Goal: Transaction & Acquisition: Subscribe to service/newsletter

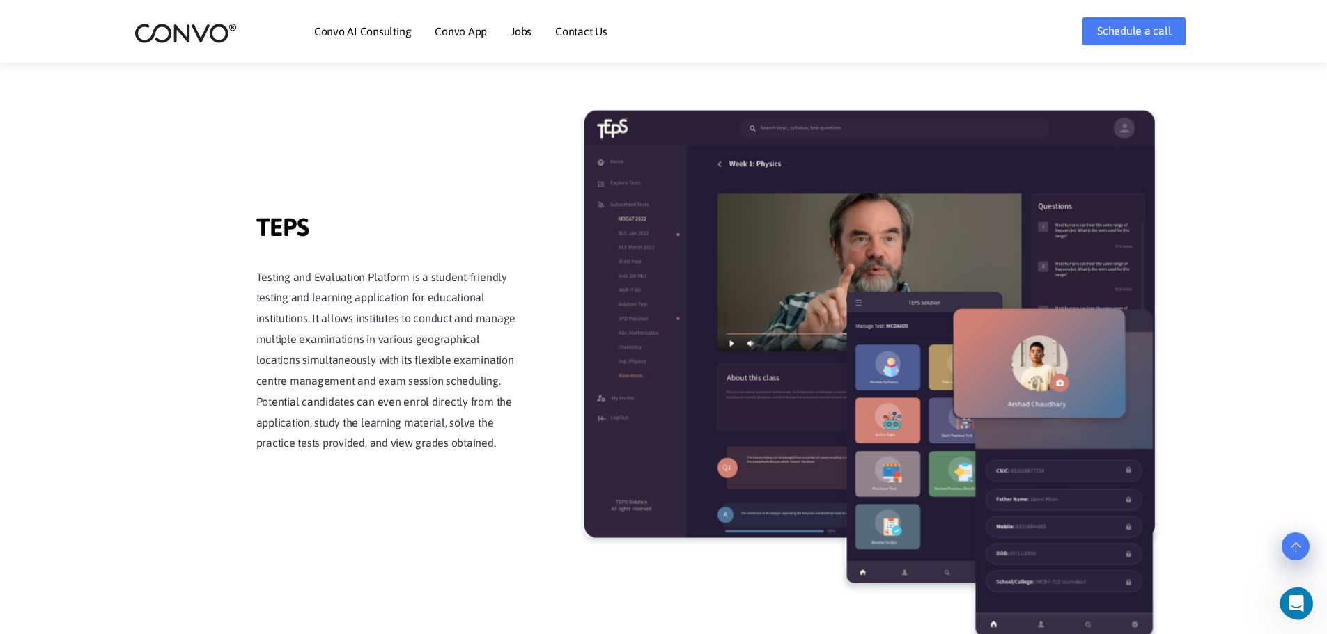
scroll to position [2507, 0]
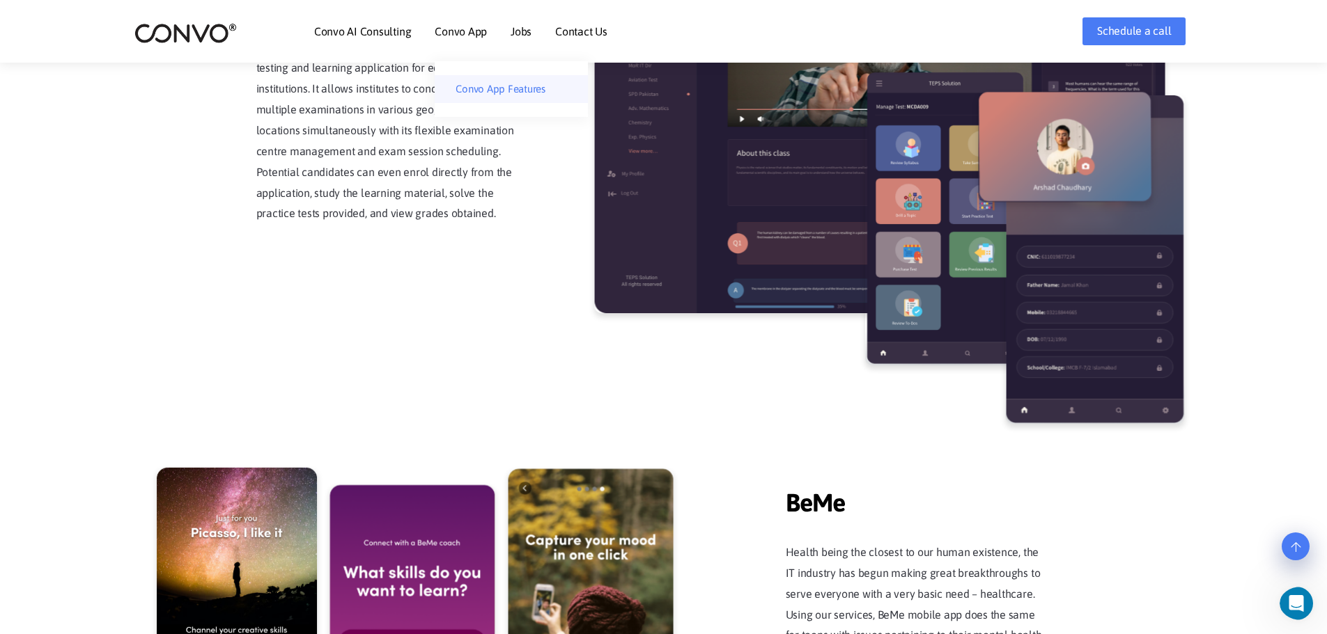
click at [485, 86] on link "Convo App Features" at bounding box center [511, 89] width 153 height 28
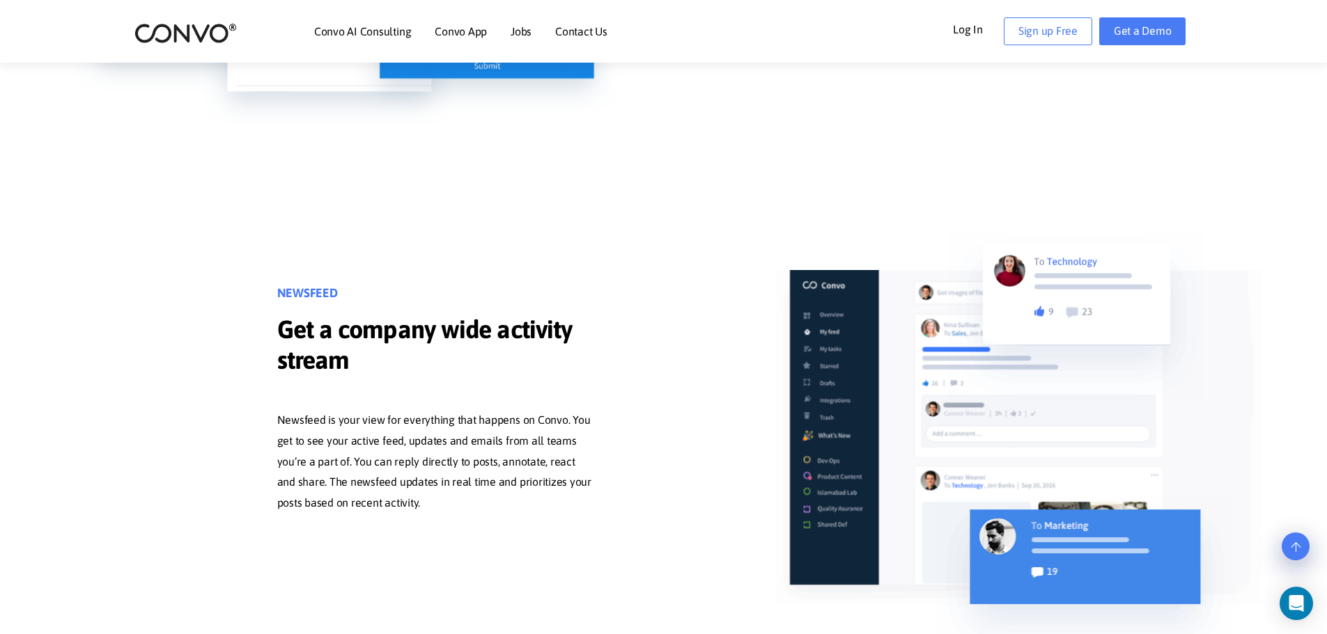
scroll to position [1811, 0]
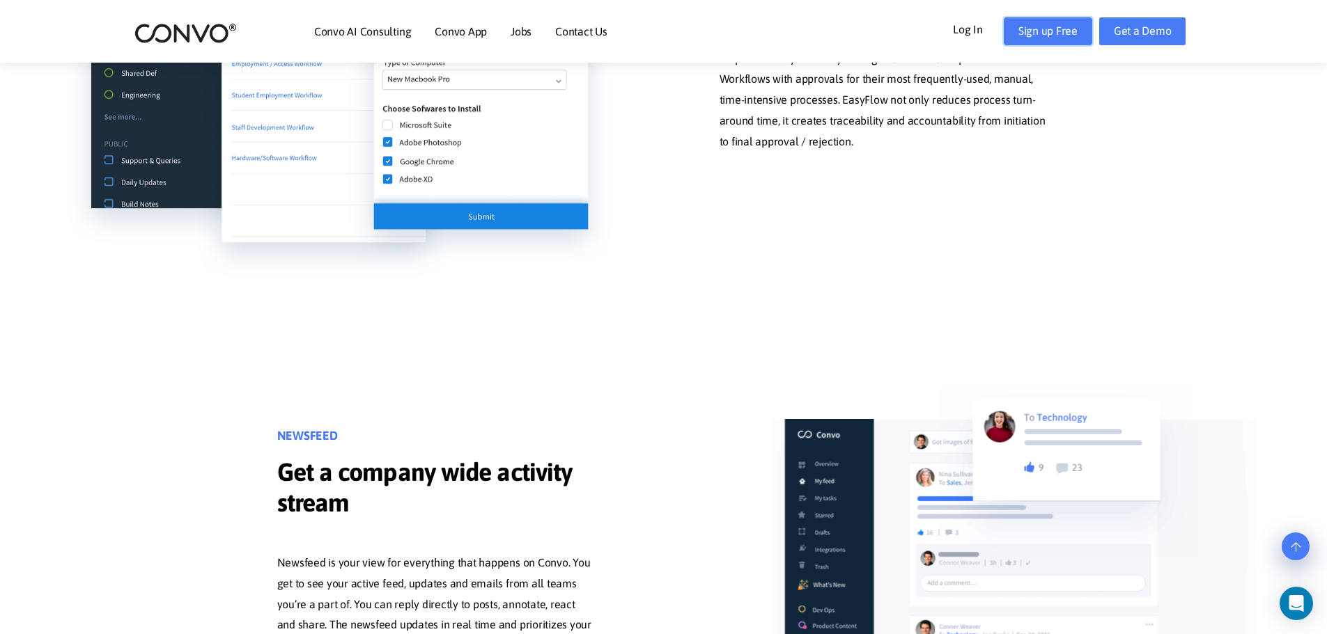
click at [1039, 28] on link "Sign up Free" at bounding box center [1048, 31] width 88 height 28
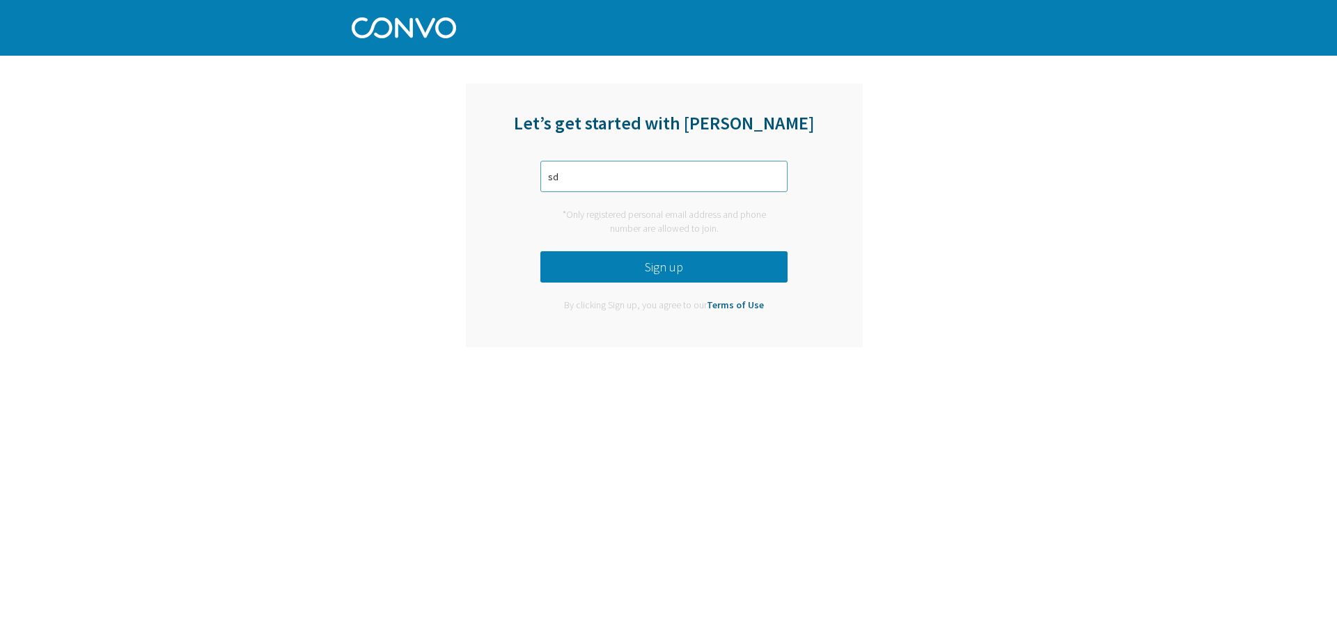
type input "s"
click at [656, 265] on button "Sign up" at bounding box center [663, 266] width 247 height 31
click at [598, 174] on input "text" at bounding box center [663, 176] width 247 height 31
type input "sdadeafie@gmail.com"
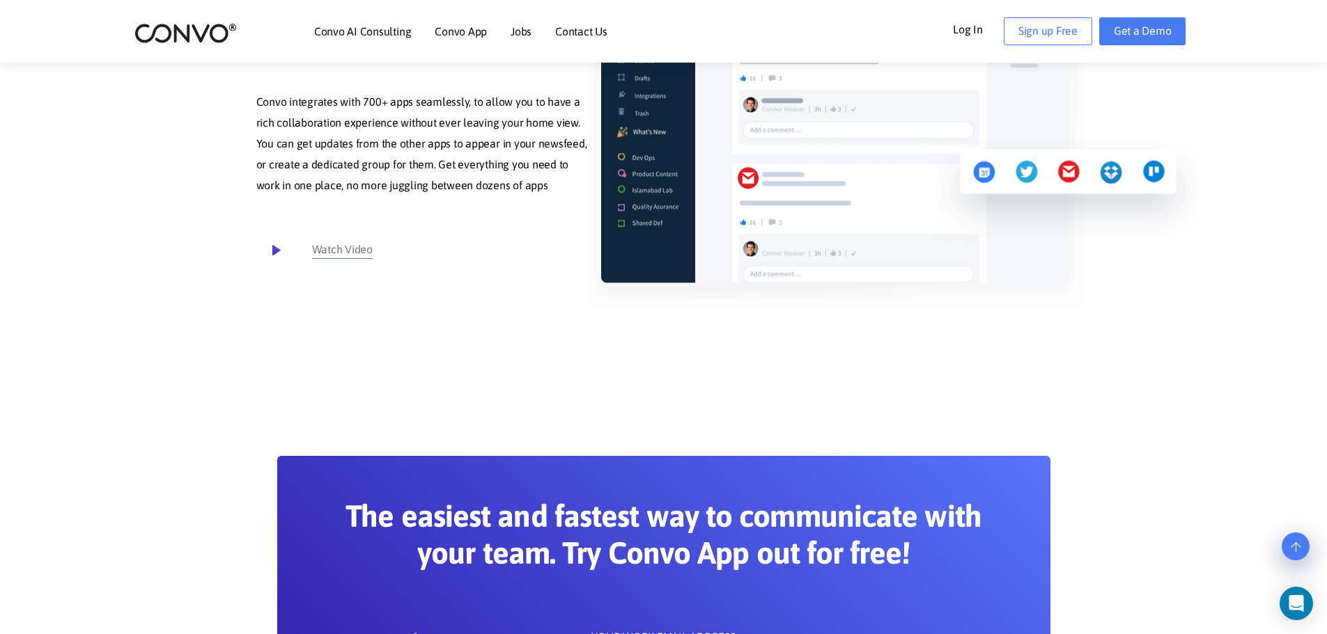
scroll to position [7313, 0]
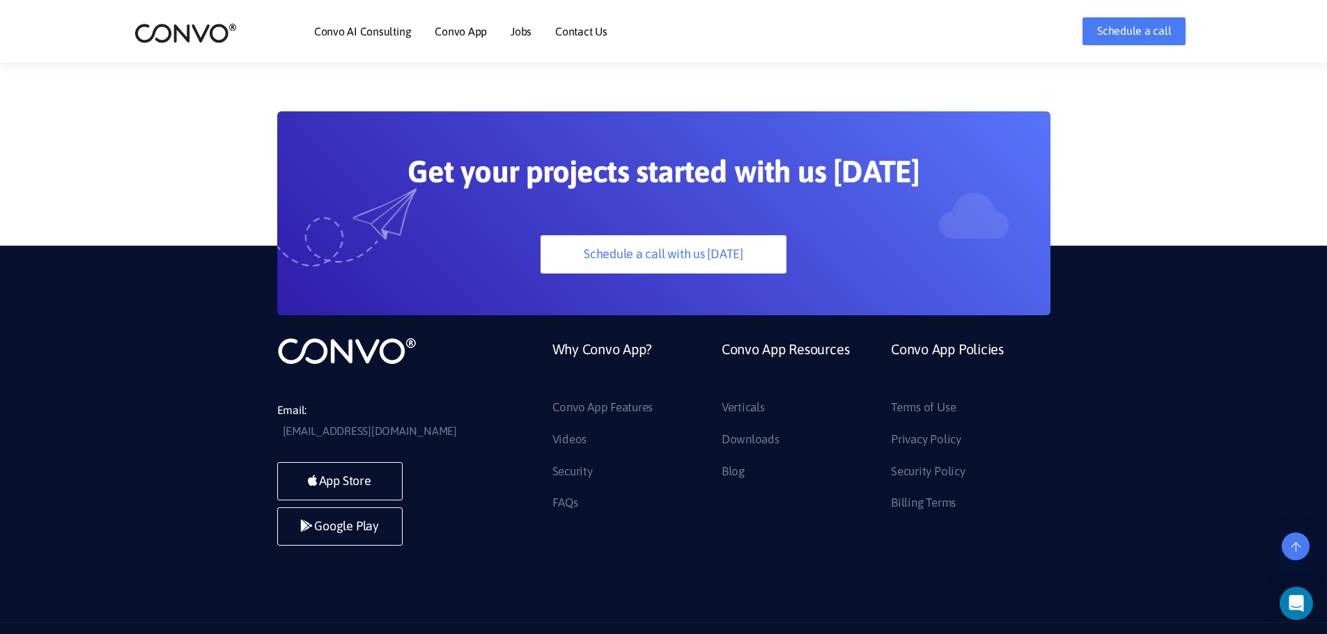
scroll to position [3914, 0]
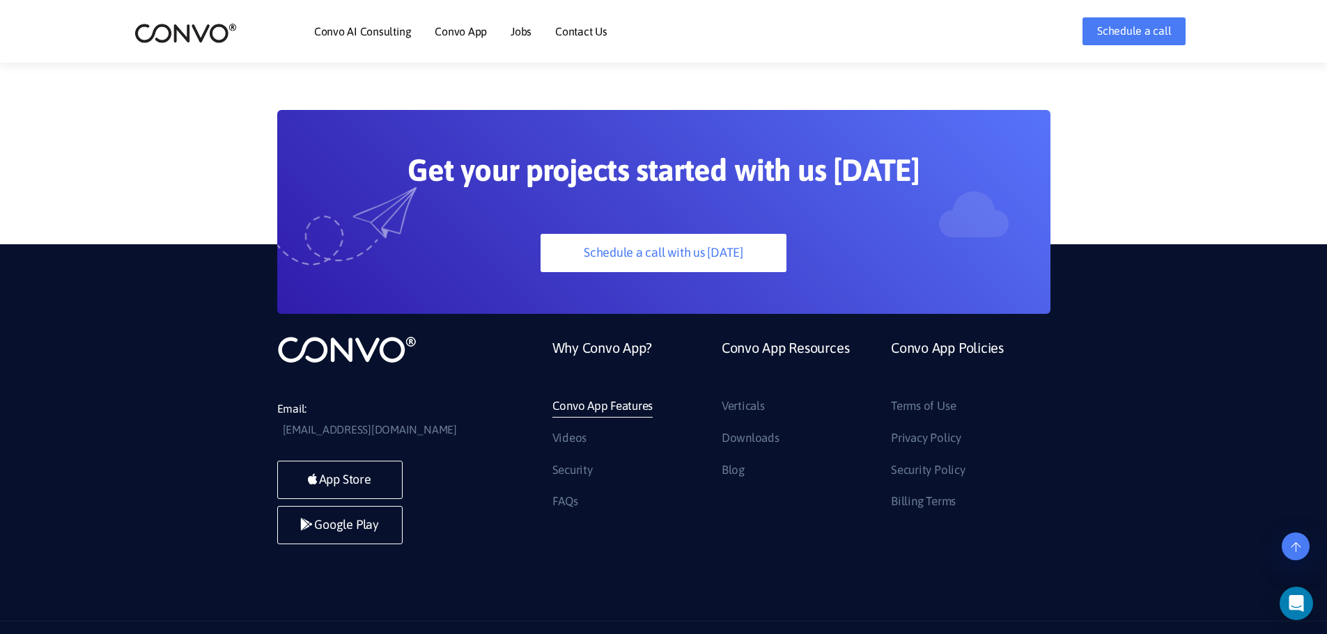
click at [594, 396] on link "Convo App Features" at bounding box center [602, 407] width 101 height 22
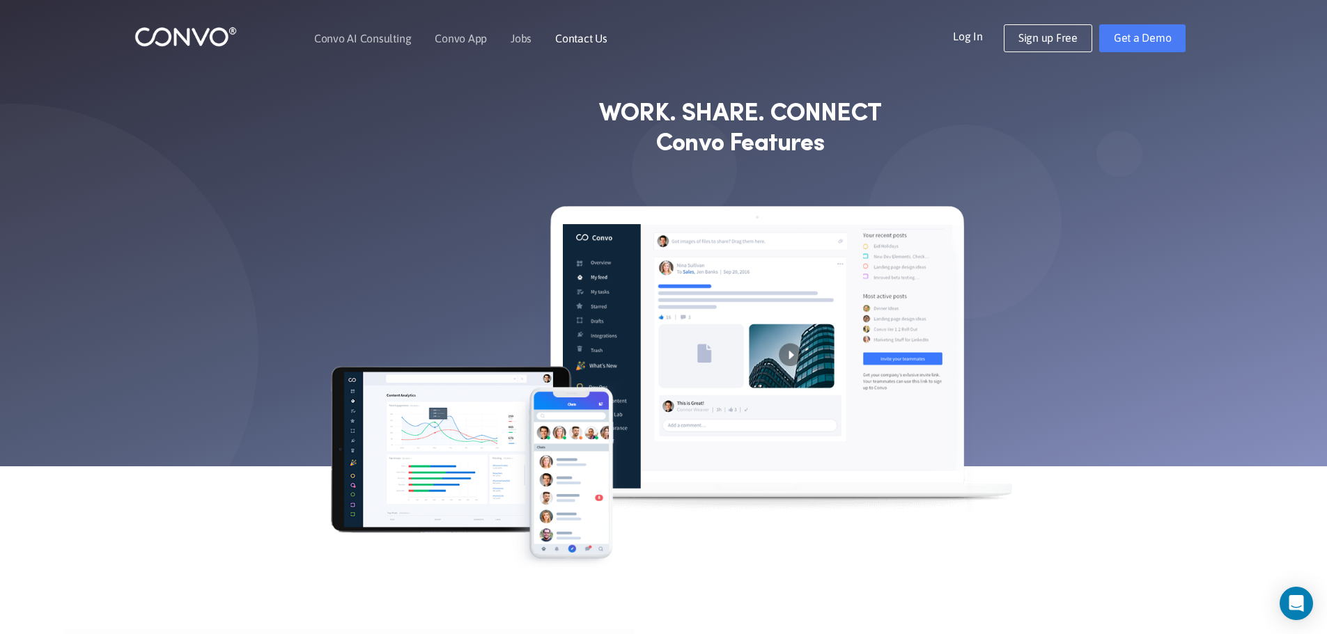
click at [572, 38] on link "Contact Us" at bounding box center [581, 38] width 52 height 11
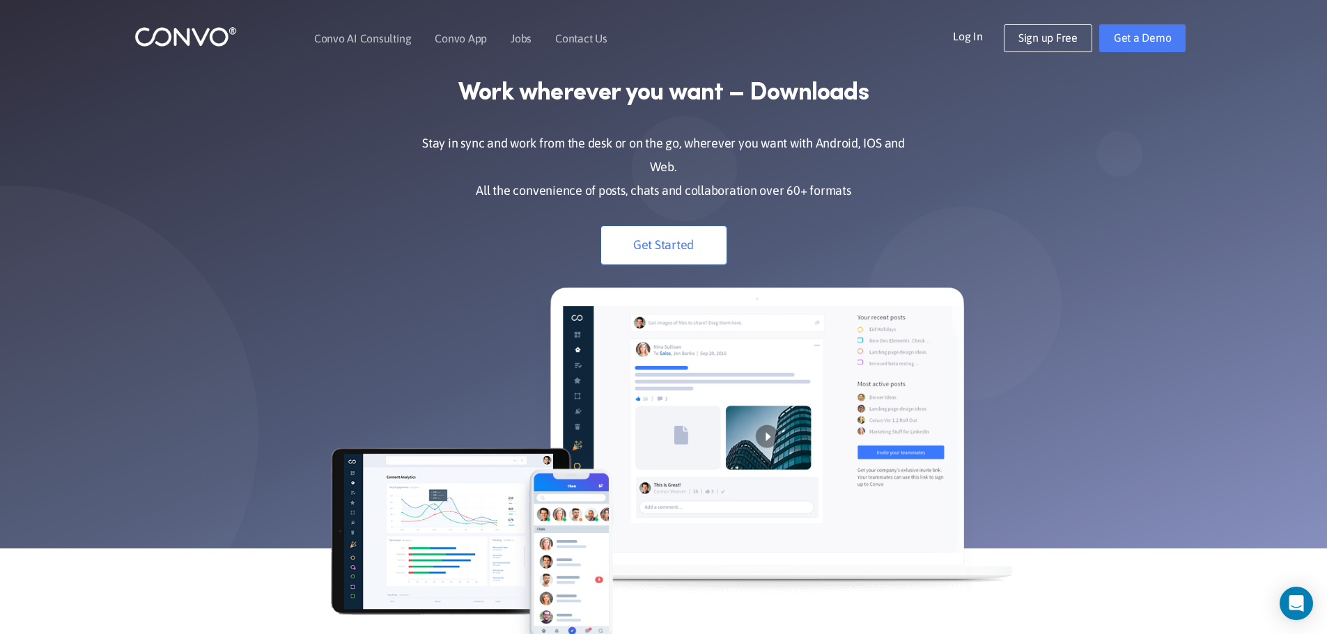
click at [648, 235] on link "Get Started" at bounding box center [663, 245] width 125 height 38
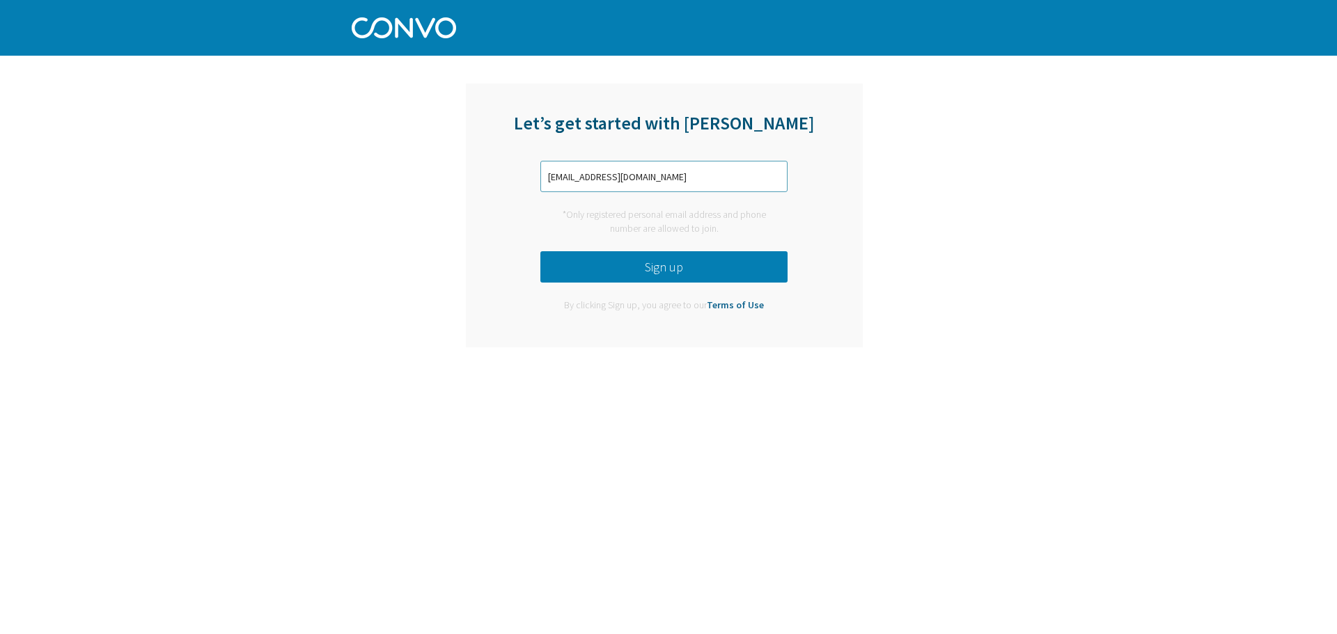
type input "[EMAIL_ADDRESS][DOMAIN_NAME]"
